Goal: Information Seeking & Learning: Find contact information

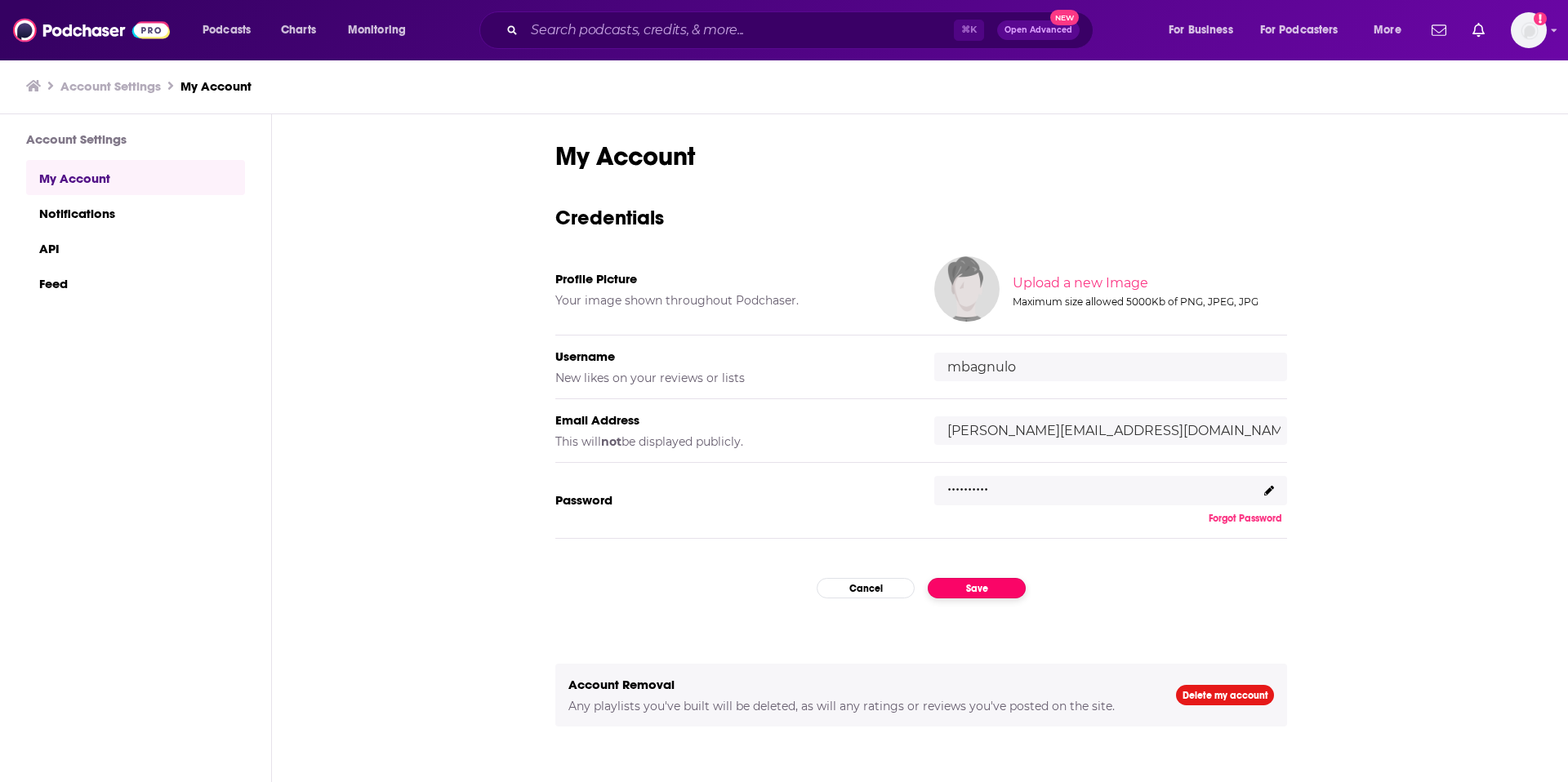
click at [1016, 584] on button "Save" at bounding box center [976, 588] width 98 height 21
click at [735, 27] on input "Search podcasts, credits, & more..." at bounding box center [738, 30] width 430 height 26
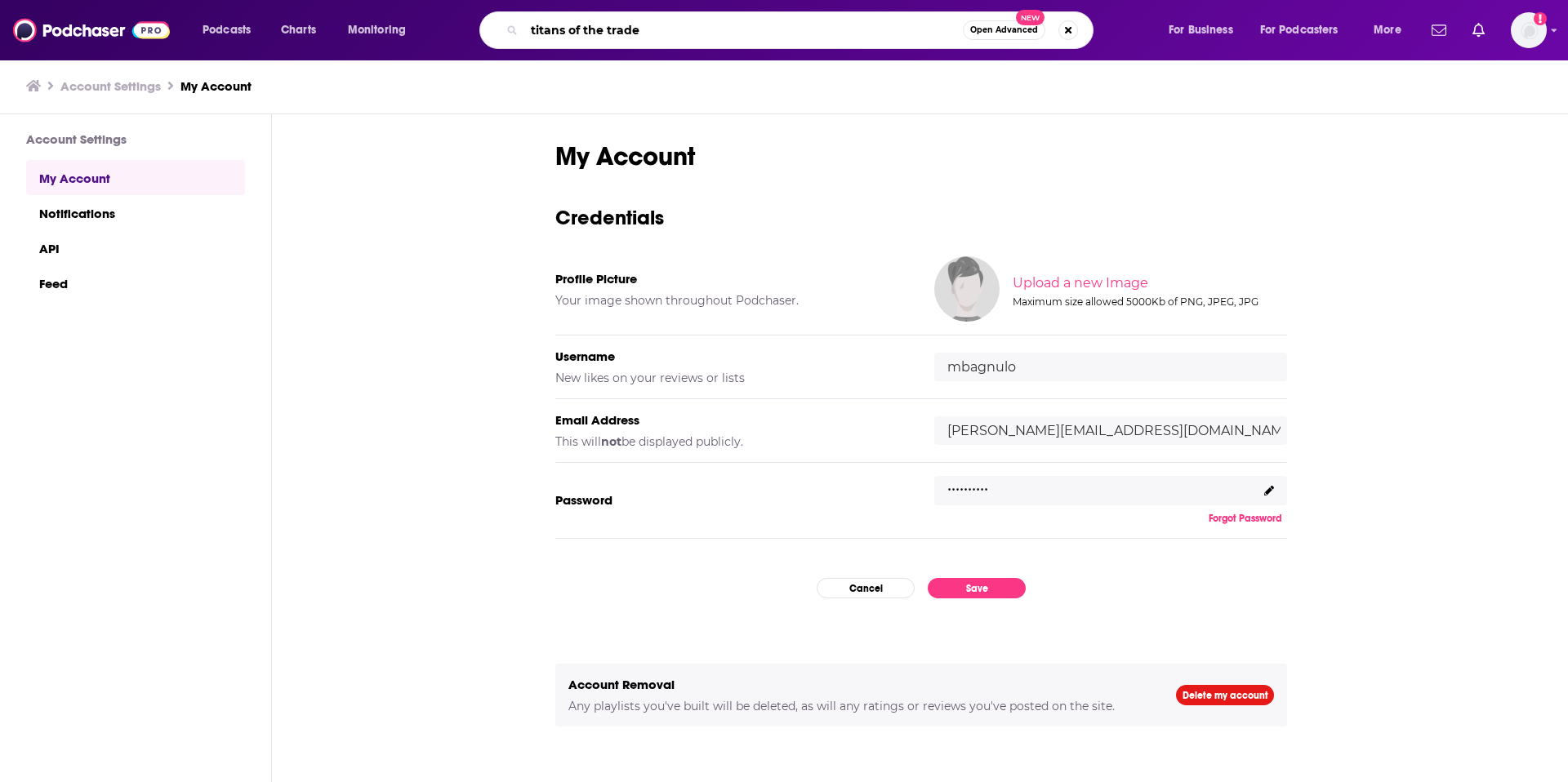
type input "titans of the trades"
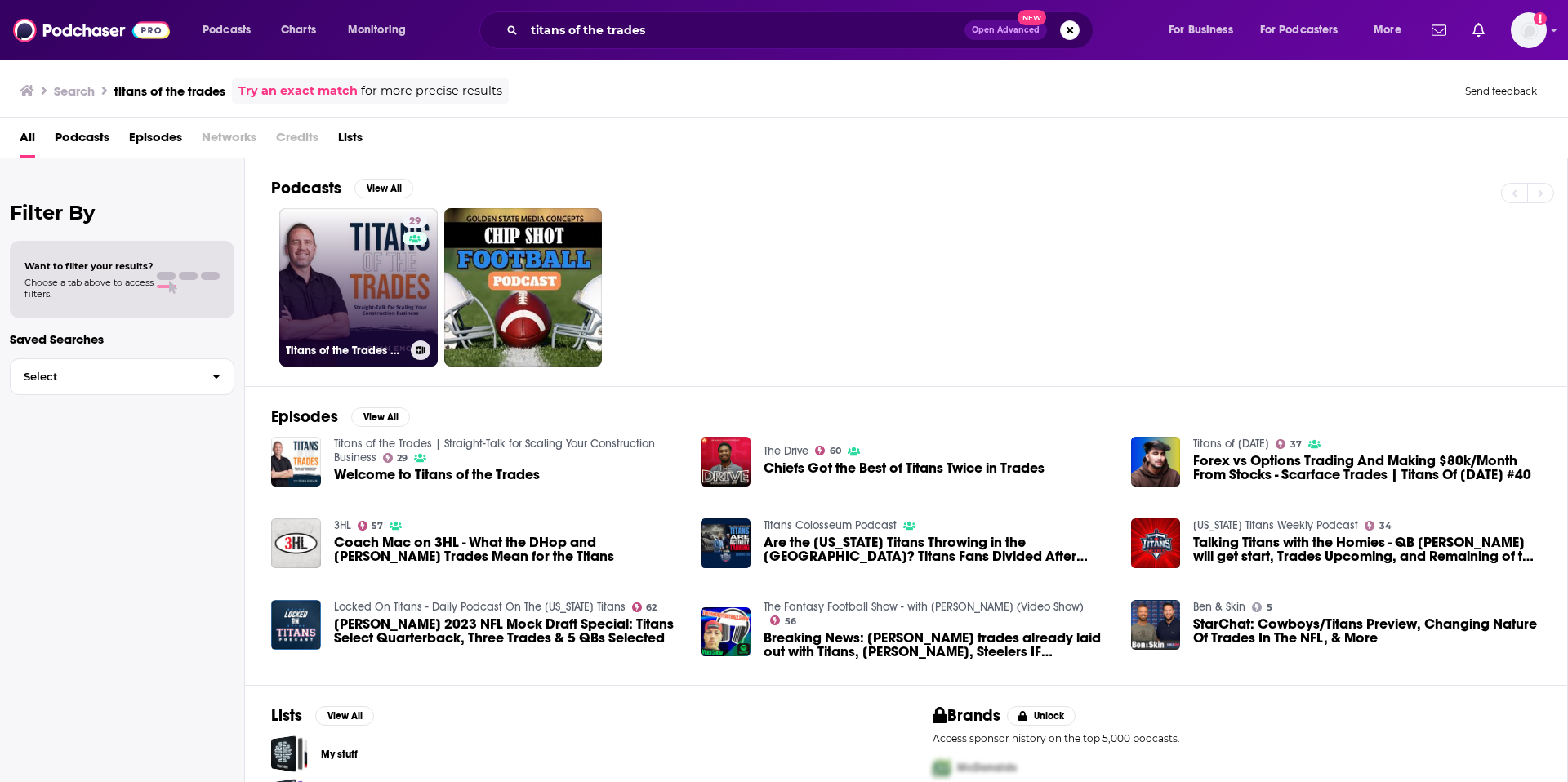
click at [402, 261] on div "29" at bounding box center [416, 277] width 28 height 126
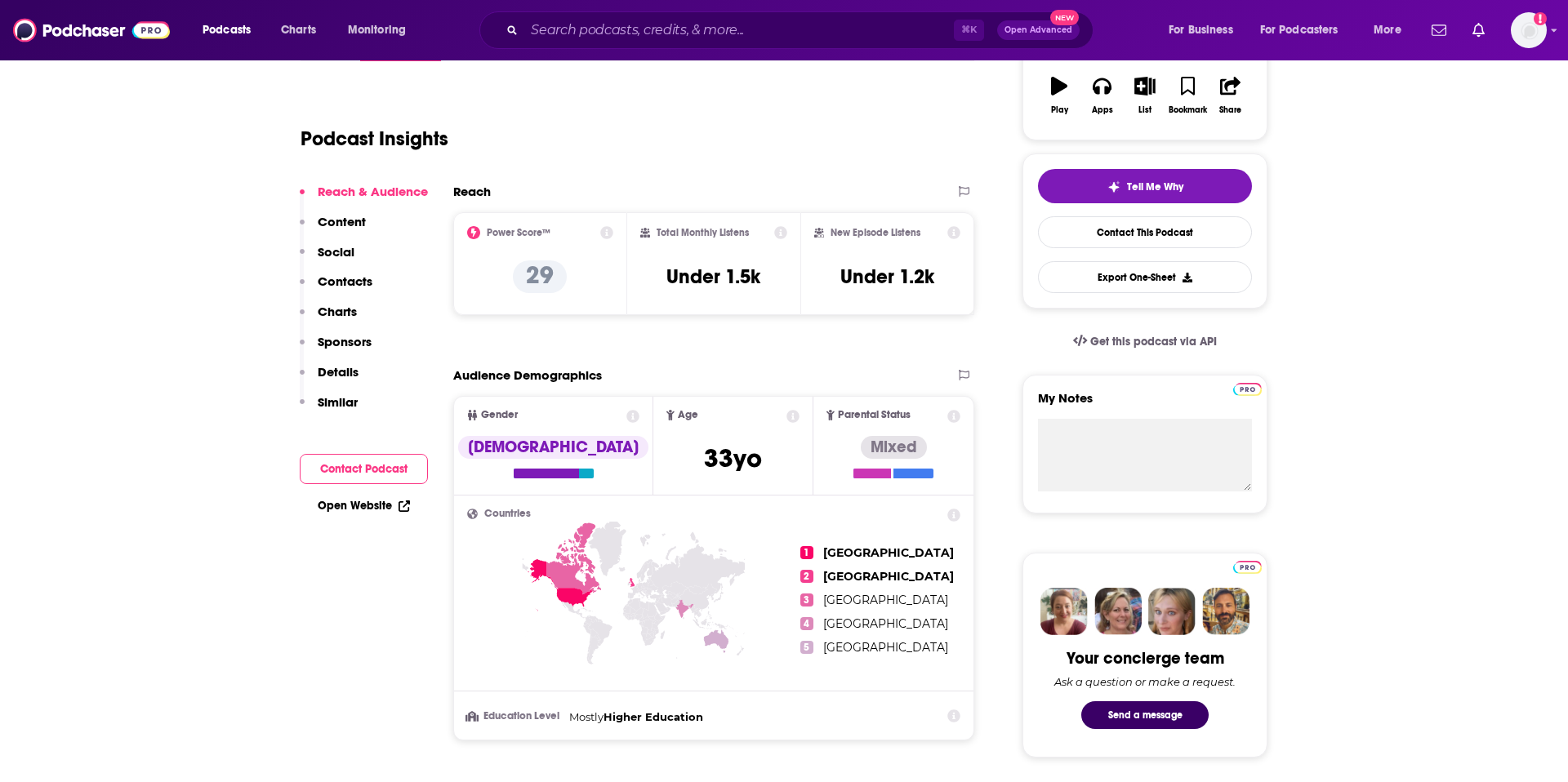
scroll to position [290, 0]
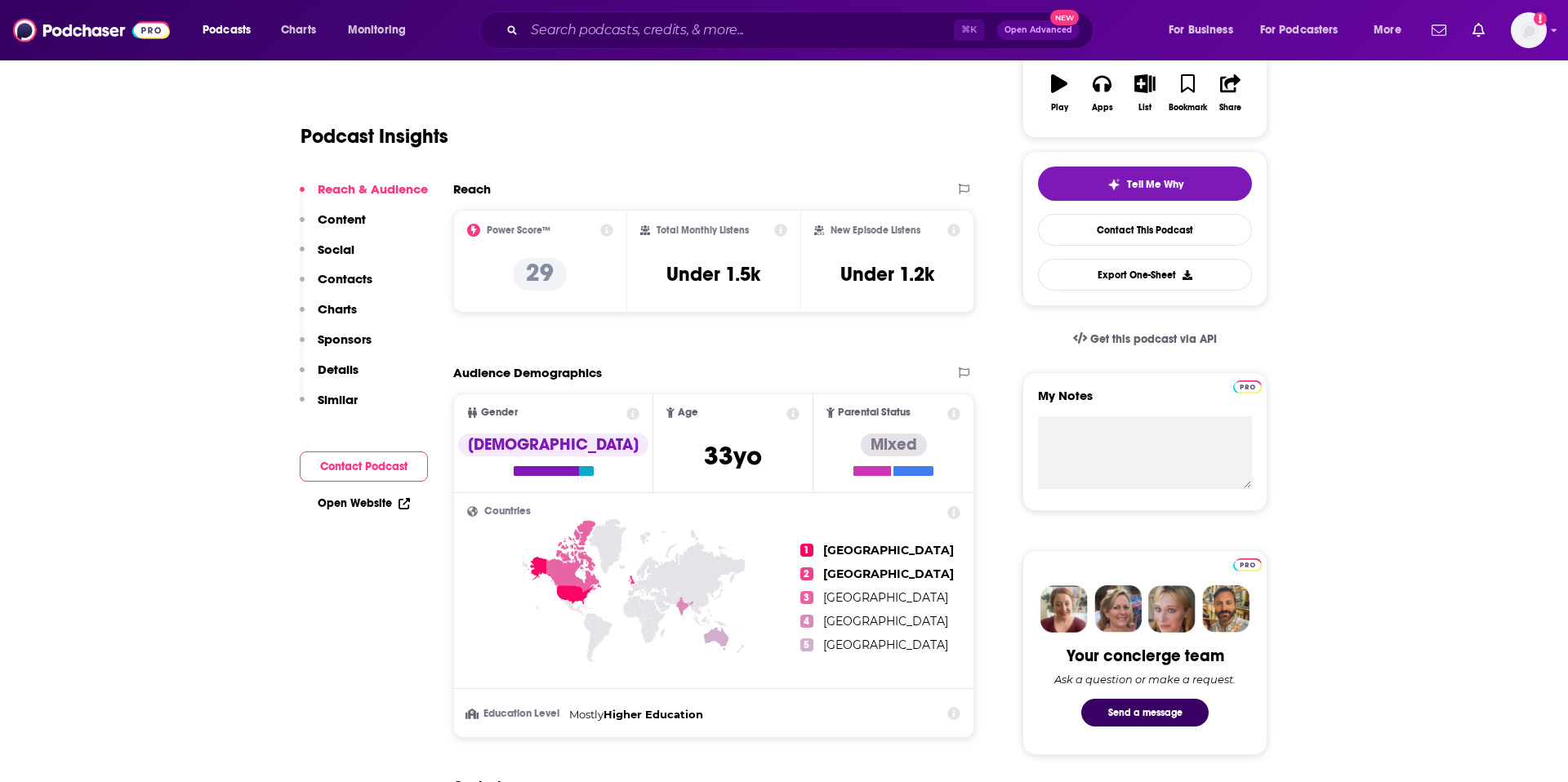
click at [364, 274] on p "Contacts" at bounding box center [345, 279] width 55 height 15
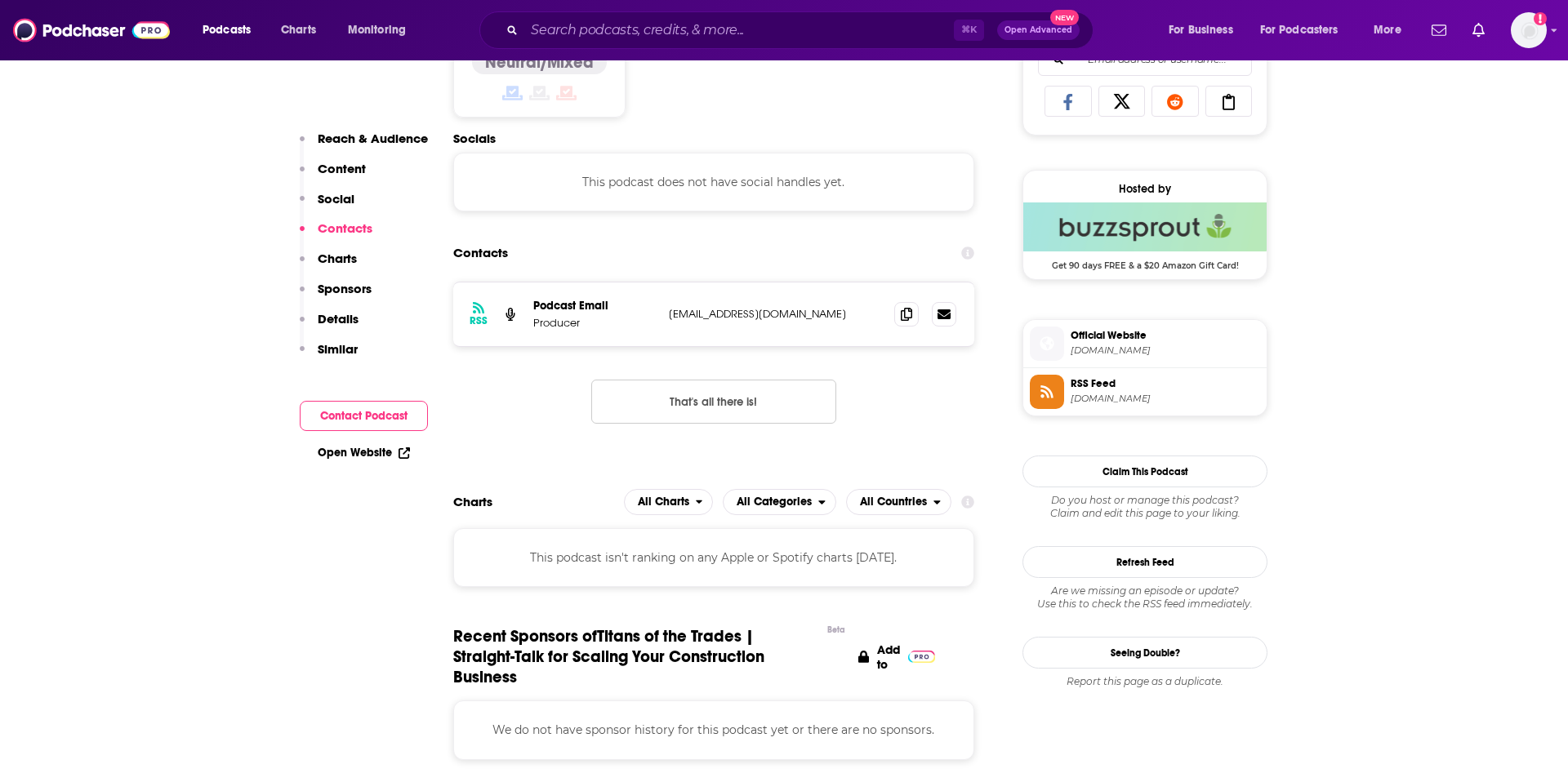
scroll to position [1096, 0]
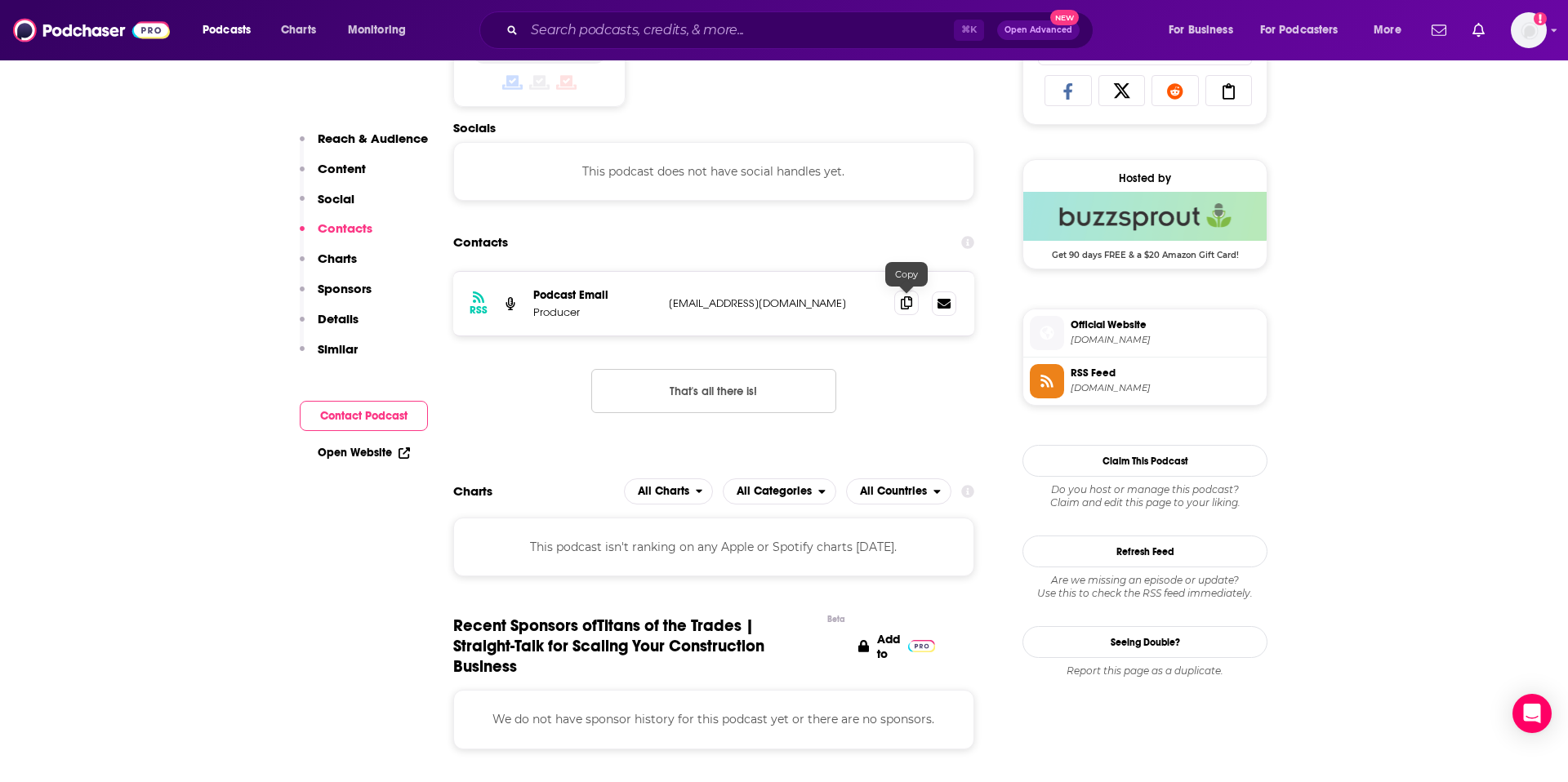
click at [912, 305] on span at bounding box center [906, 303] width 25 height 25
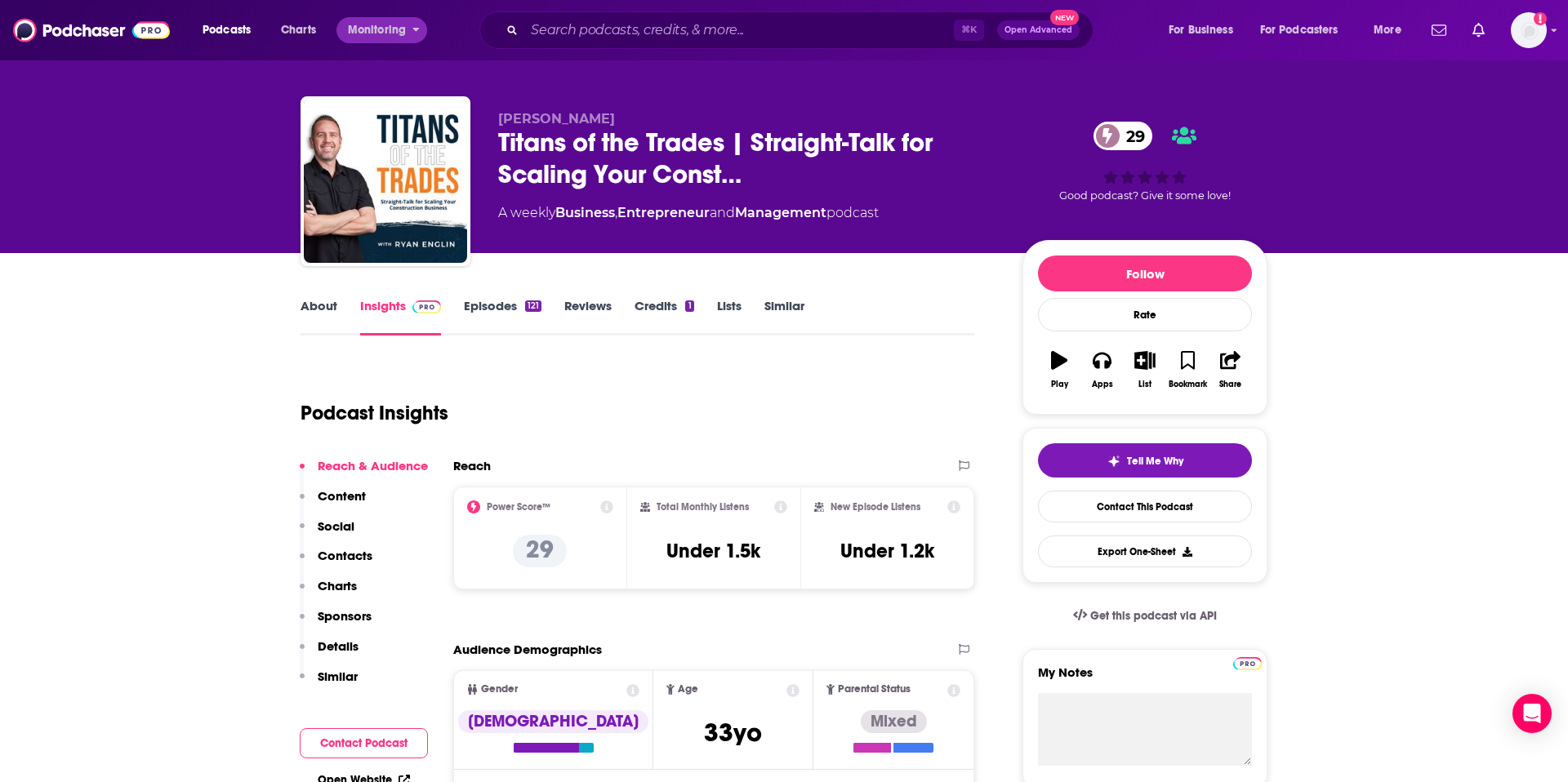
scroll to position [3, 0]
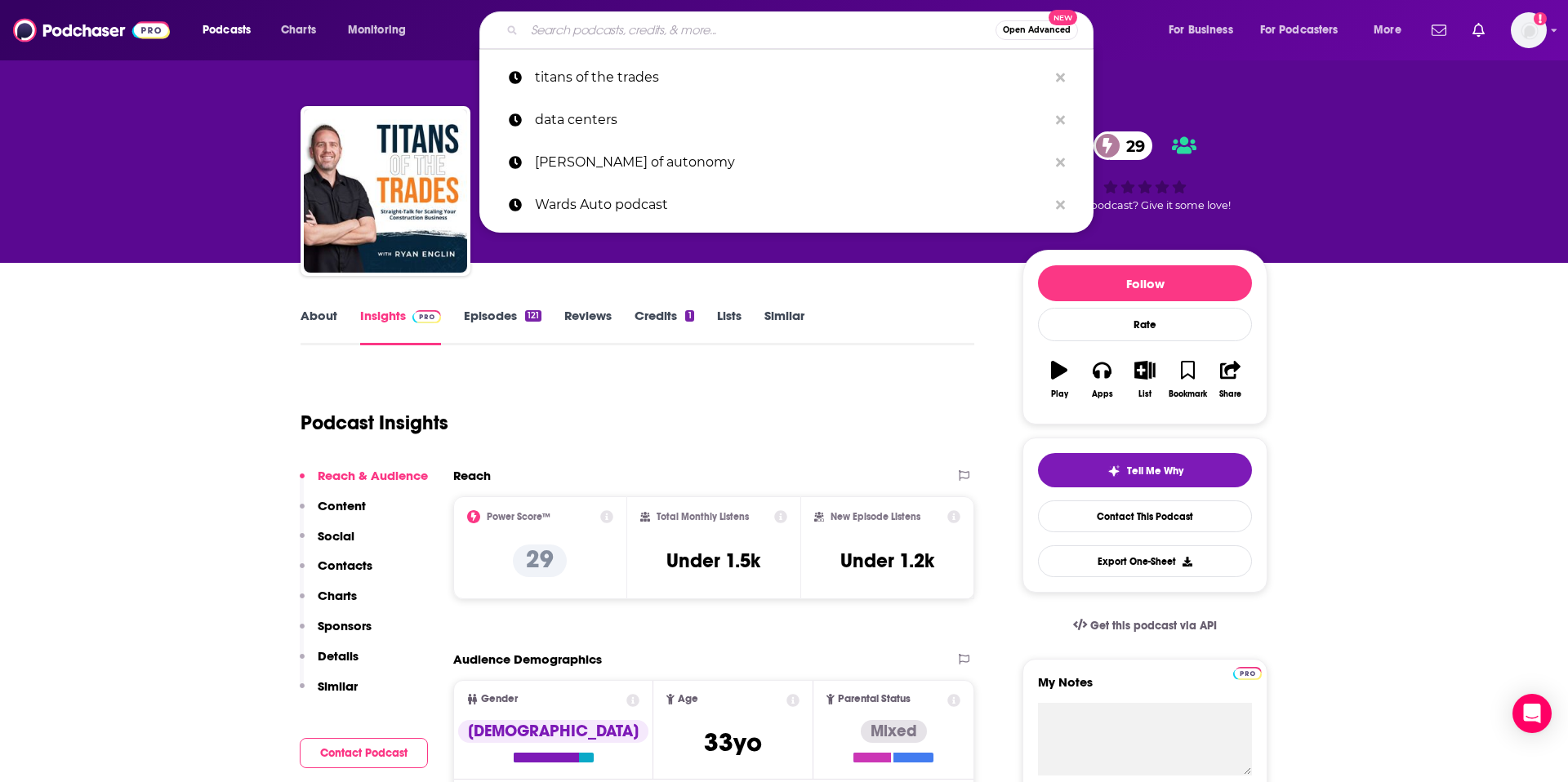
click at [609, 28] on input "Search podcasts, credits, & more..." at bounding box center [759, 30] width 471 height 26
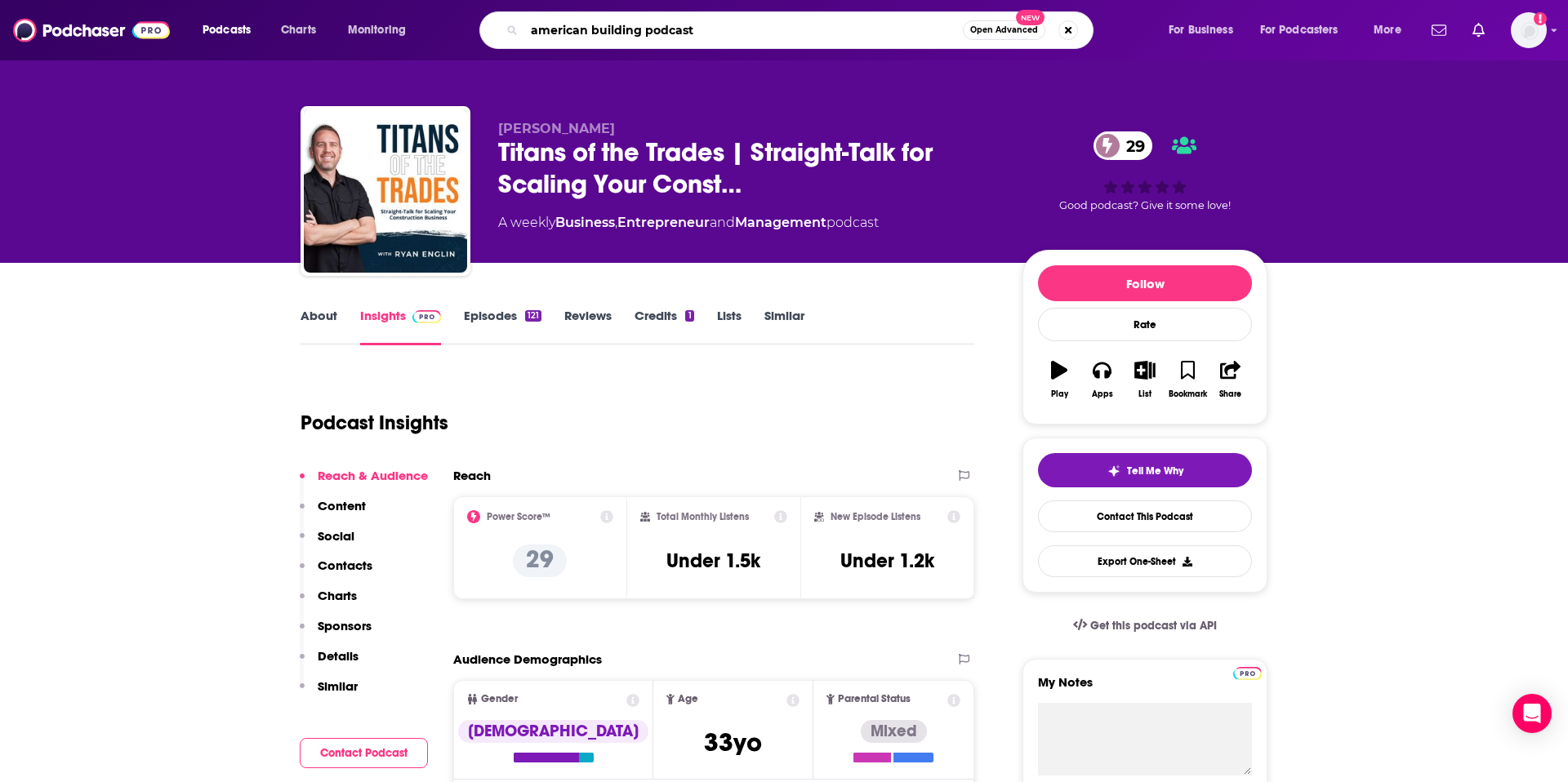
click at [560, 35] on input "american building podcast" at bounding box center [743, 30] width 438 height 26
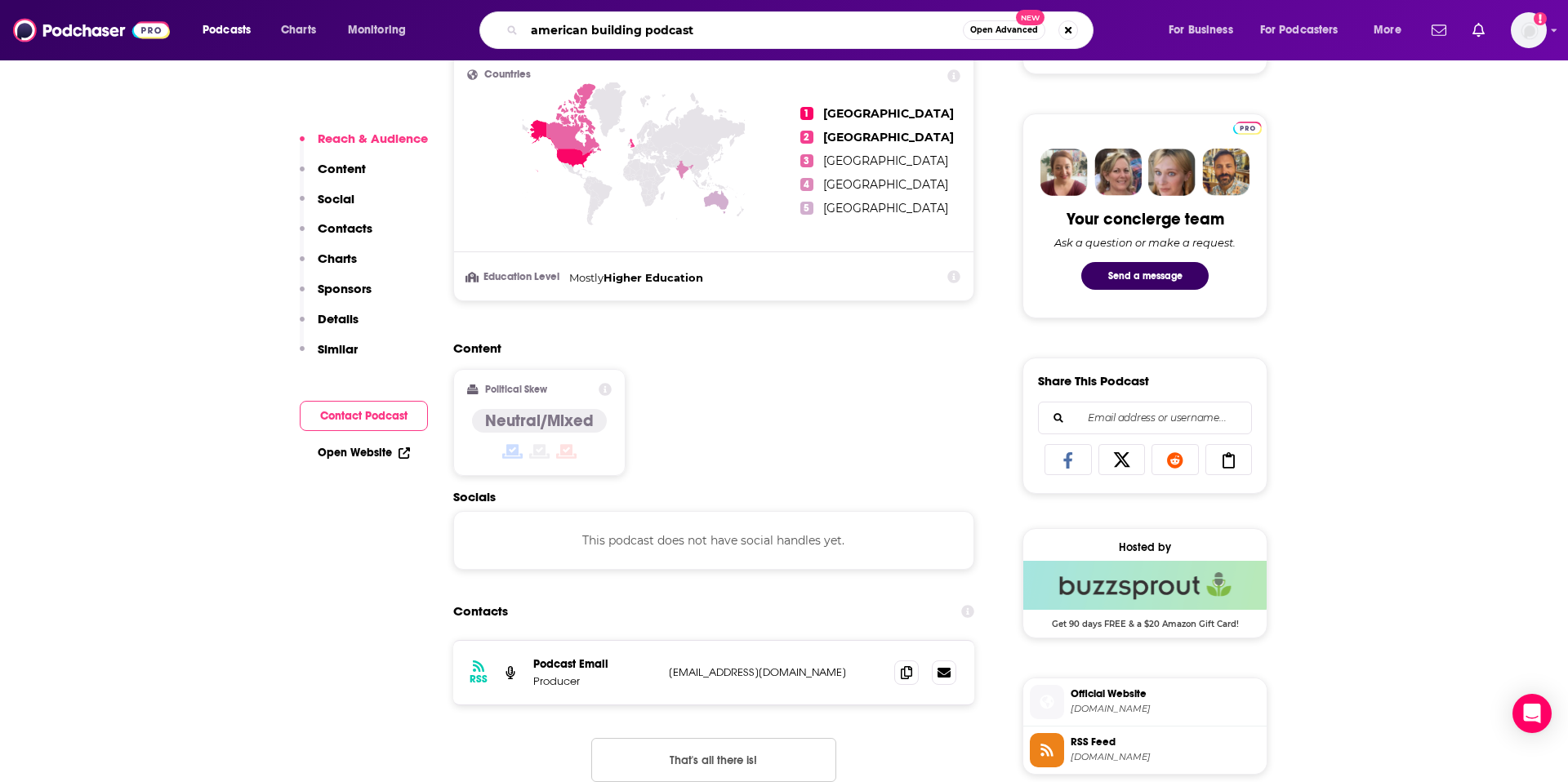
scroll to position [761, 0]
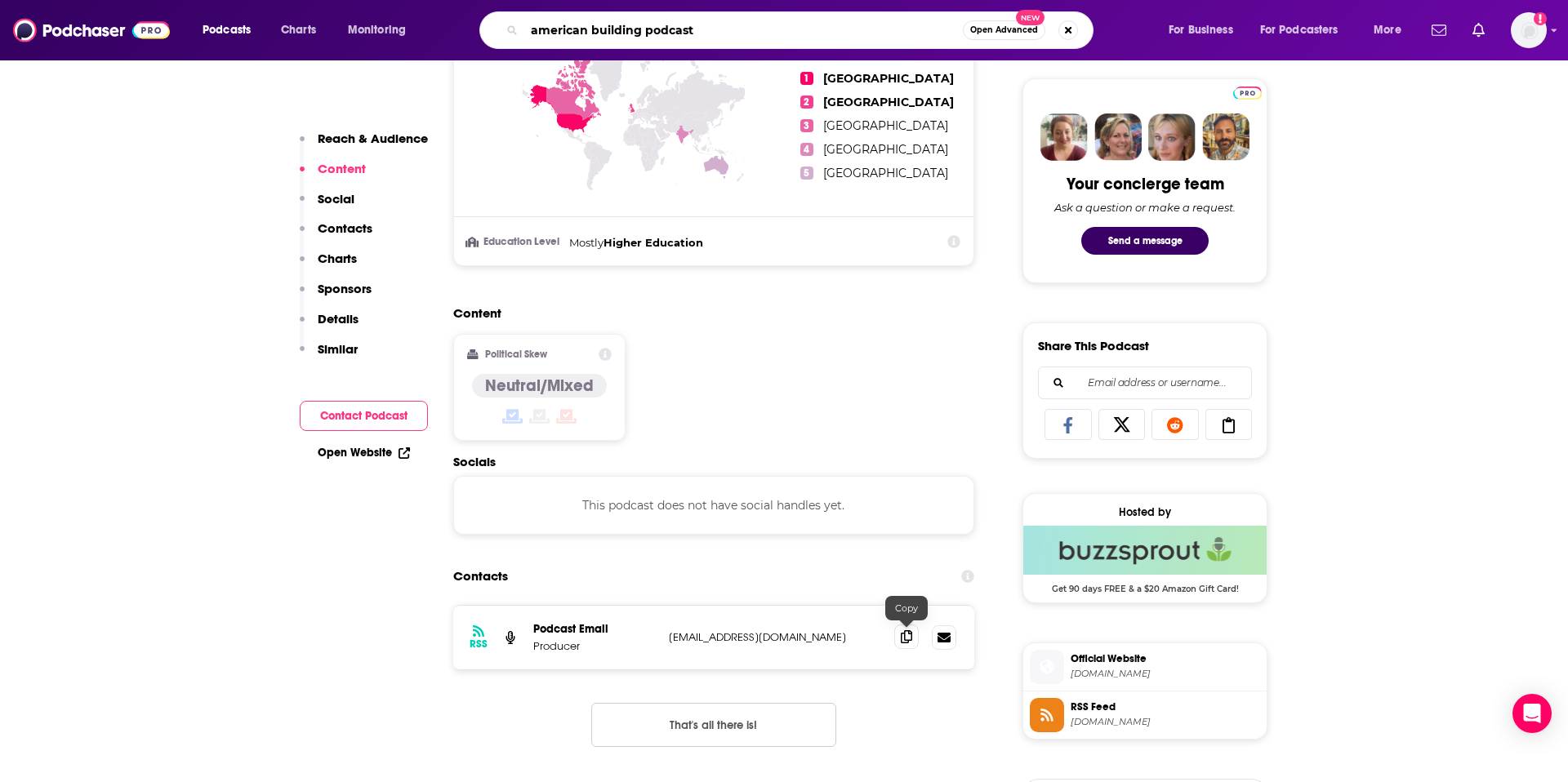
type input "american building podcast"
click at [904, 634] on icon at bounding box center [906, 637] width 11 height 13
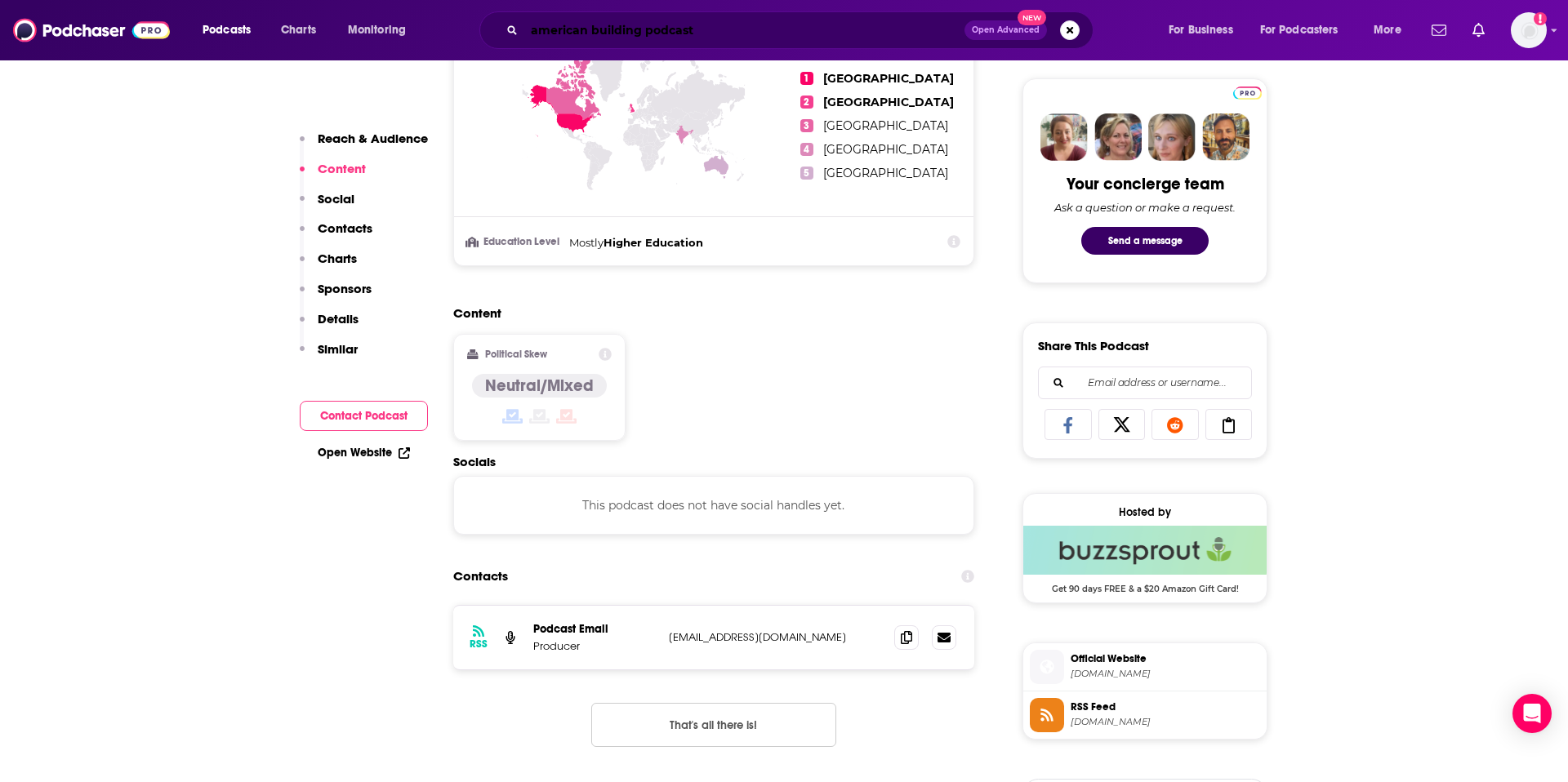
click at [800, 23] on input "american building podcast" at bounding box center [743, 30] width 440 height 26
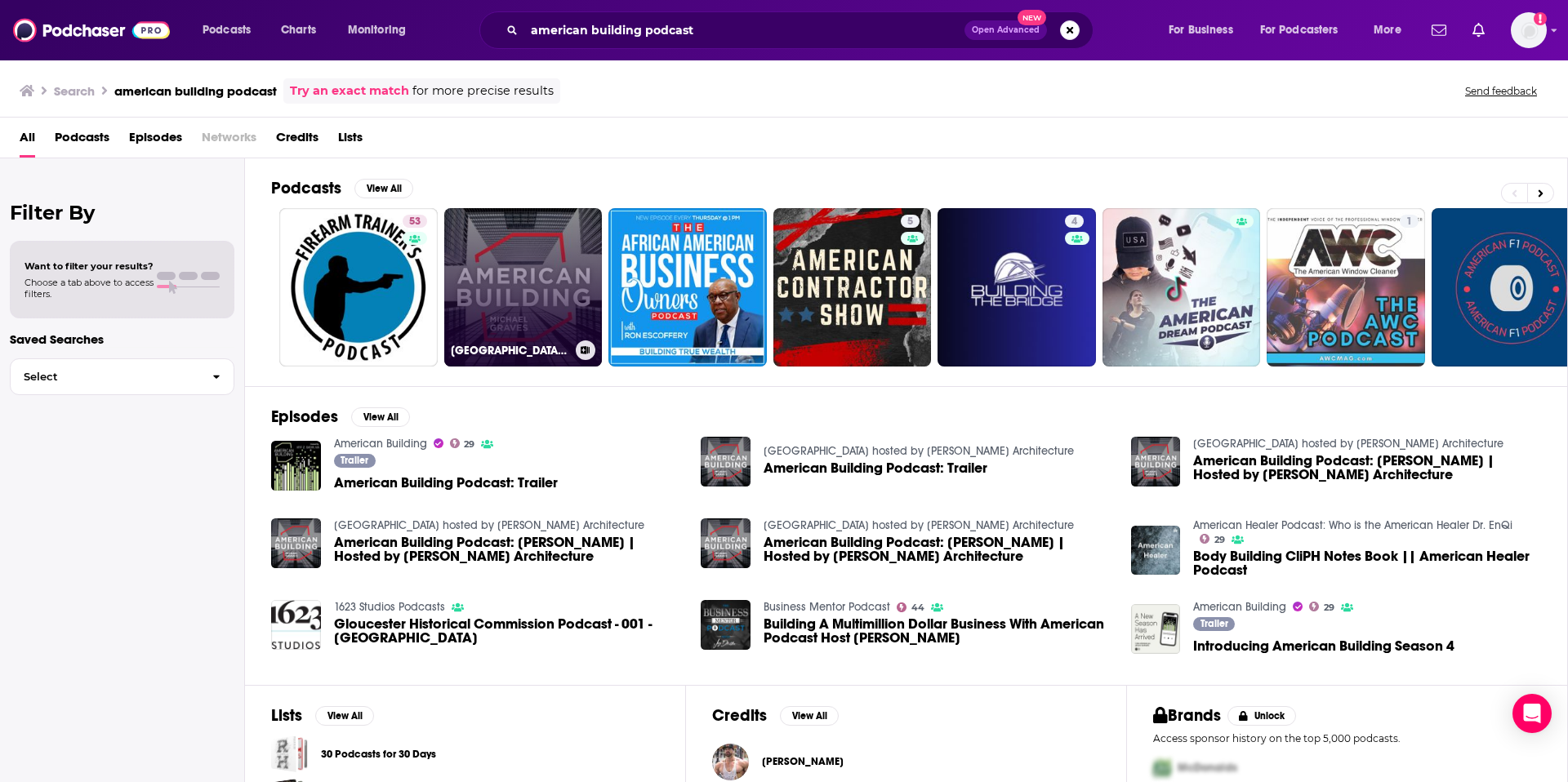
click at [548, 290] on link "[GEOGRAPHIC_DATA] hosted by [PERSON_NAME] Architecture" at bounding box center [523, 287] width 158 height 158
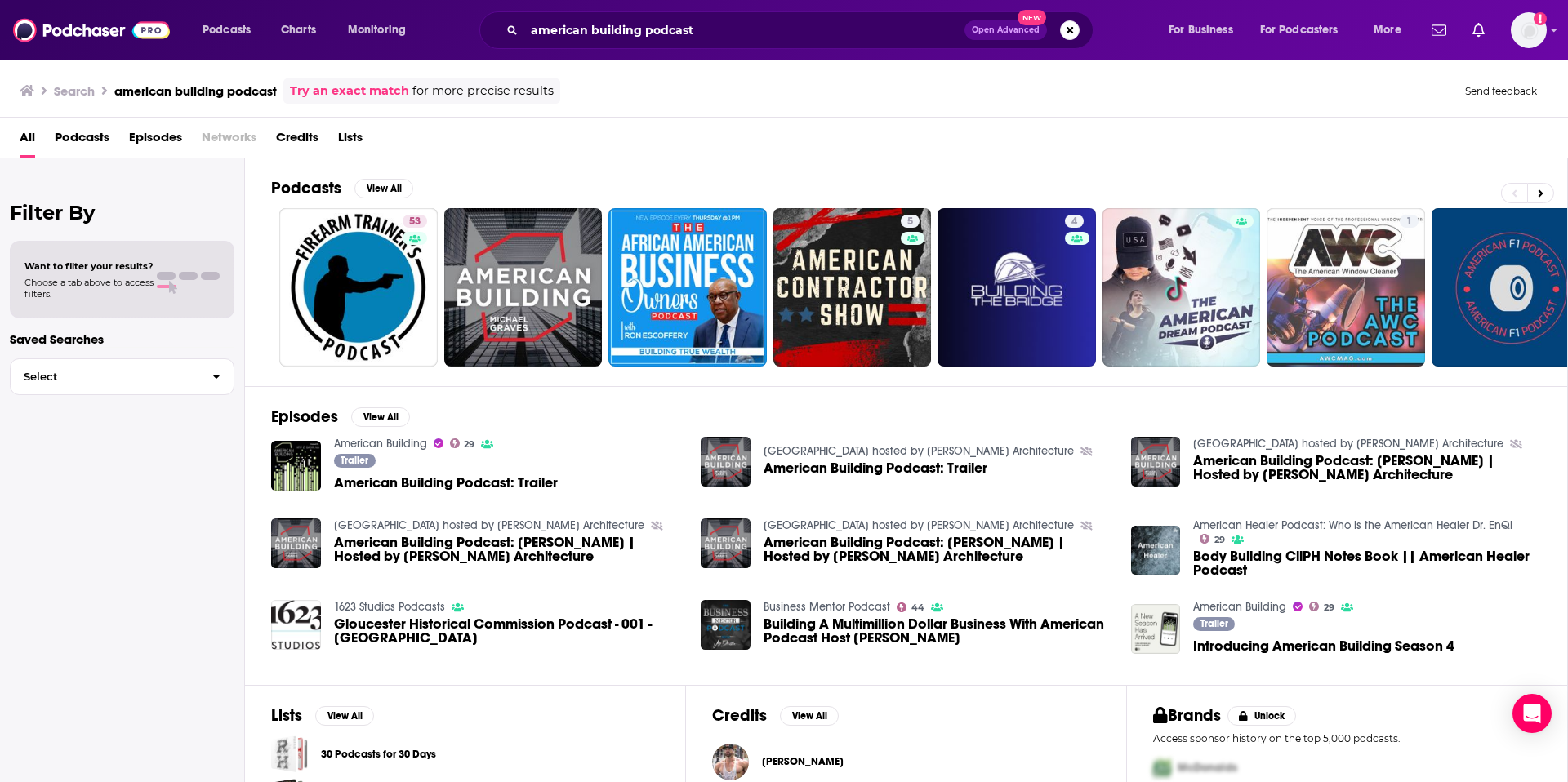
click at [425, 480] on span "American Building Podcast: Trailer" at bounding box center [446, 483] width 224 height 14
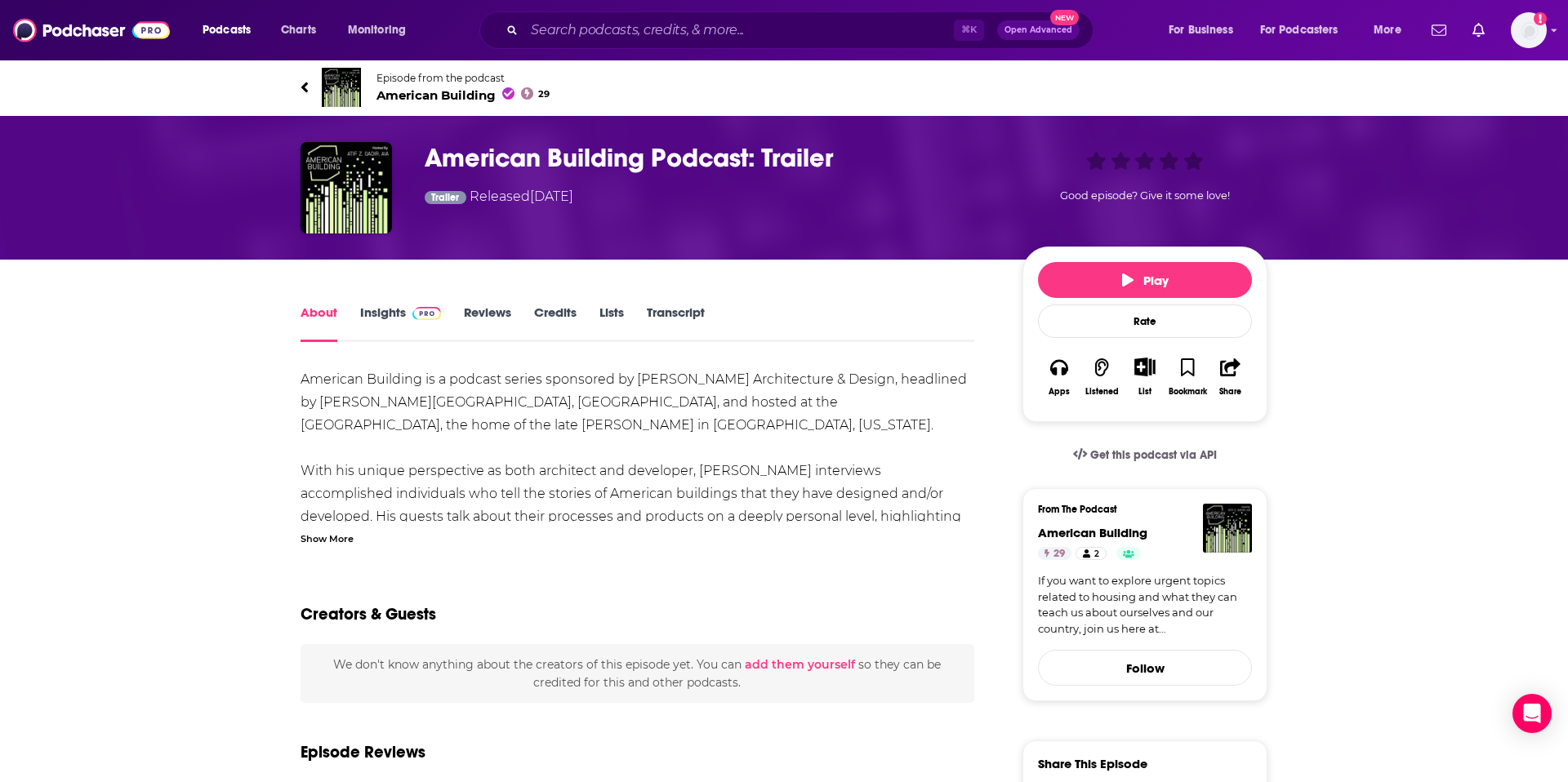
click at [371, 310] on link "Insights" at bounding box center [400, 323] width 81 height 38
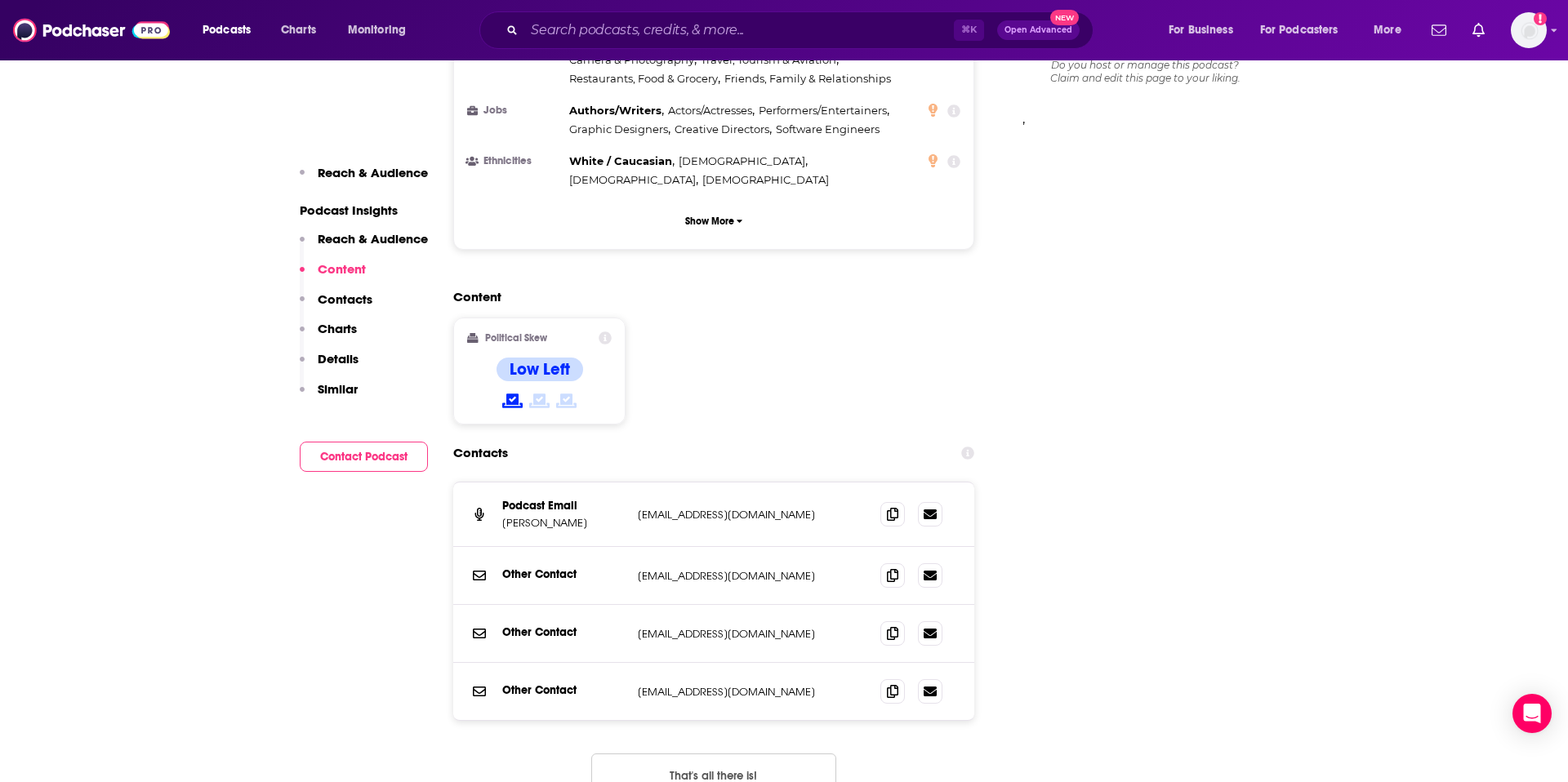
scroll to position [1401, 0]
drag, startPoint x: 827, startPoint y: 432, endPoint x: 635, endPoint y: 429, distance: 192.0
click at [635, 482] on div "Podcast Email [PERSON_NAME] [EMAIL_ADDRESS][DOMAIN_NAME] [EMAIL_ADDRESS][DOMAIN…" at bounding box center [714, 514] width 521 height 64
copy p "[EMAIL_ADDRESS][DOMAIN_NAME]"
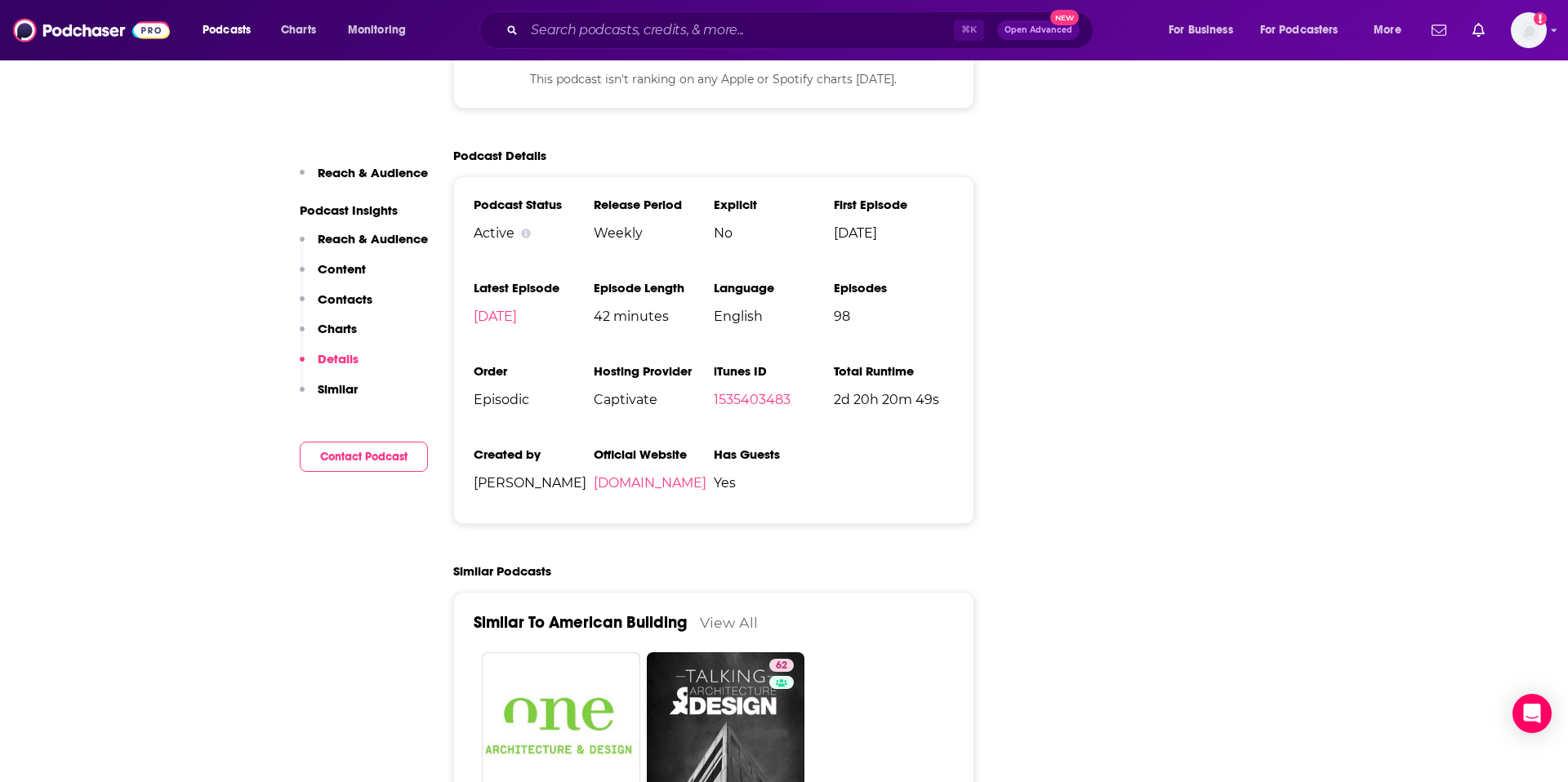
scroll to position [2256, 0]
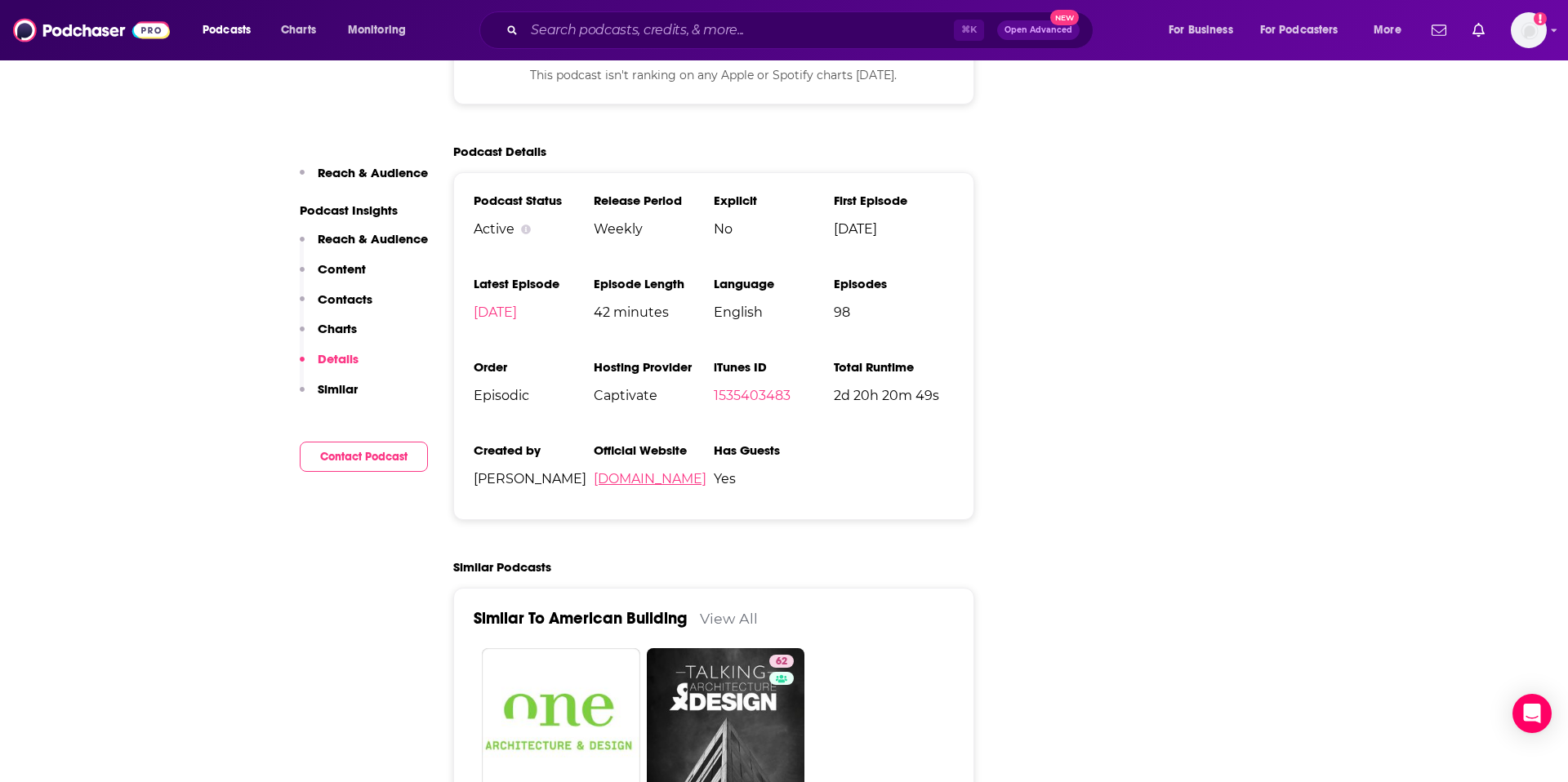
click at [707, 471] on link "[DOMAIN_NAME]" at bounding box center [650, 479] width 113 height 15
